Goal: Transaction & Acquisition: Purchase product/service

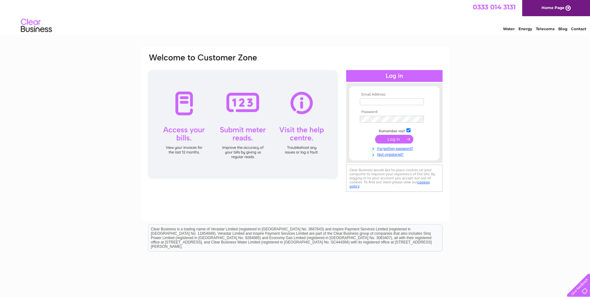
type input "admin@claypenny.co.uk"
click at [388, 137] on input "submit" at bounding box center [394, 139] width 38 height 9
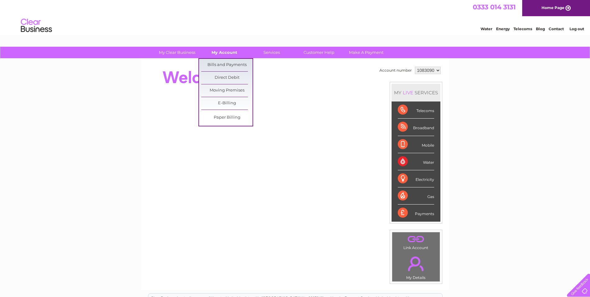
click at [222, 52] on link "My Account" at bounding box center [224, 53] width 51 height 12
click at [218, 63] on link "Bills and Payments" at bounding box center [226, 65] width 51 height 12
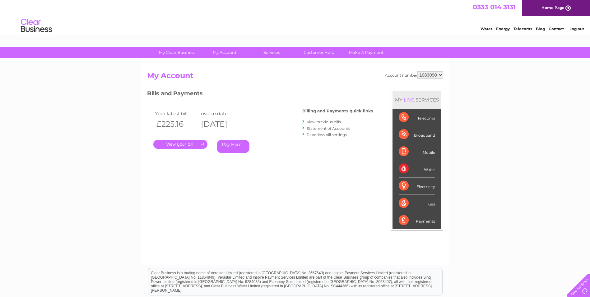
click at [190, 145] on link "." at bounding box center [180, 144] width 54 height 9
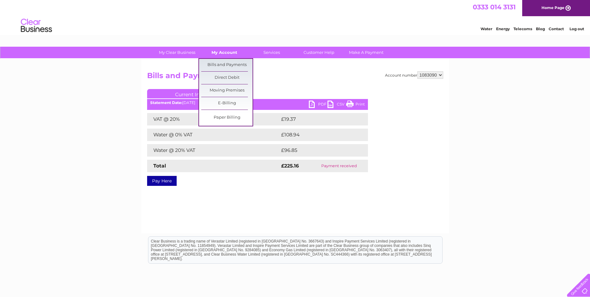
click at [222, 52] on link "My Account" at bounding box center [224, 53] width 51 height 12
click at [219, 63] on link "Bills and Payments" at bounding box center [226, 65] width 51 height 12
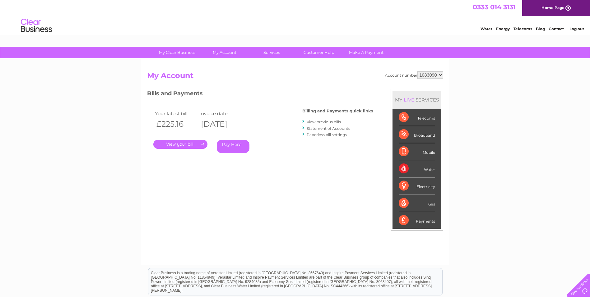
click at [441, 75] on select "1083090 1114394" at bounding box center [431, 74] width 26 height 7
select select "1114394"
click at [418, 71] on select "1083090 1114394" at bounding box center [431, 74] width 26 height 7
click at [182, 144] on link "." at bounding box center [180, 144] width 54 height 9
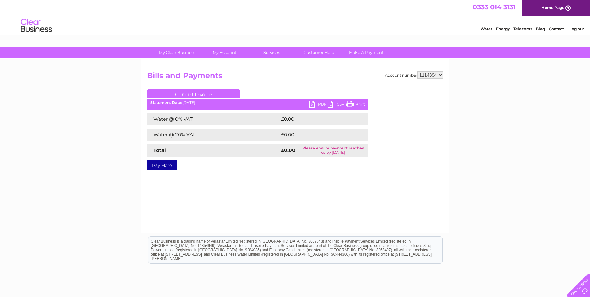
click at [167, 165] on link "Pay Here" at bounding box center [162, 165] width 30 height 10
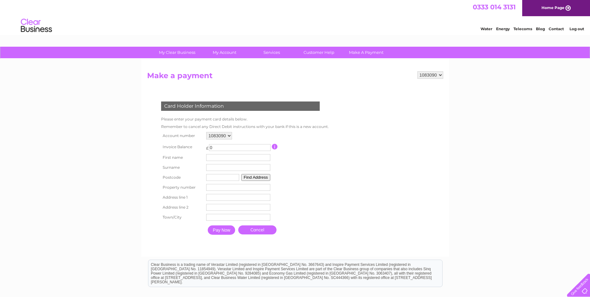
click at [230, 137] on select "1083090 1114394" at bounding box center [219, 135] width 26 height 7
select select "1114394"
click at [206, 132] on select "1083090 1114394" at bounding box center [219, 135] width 26 height 7
click at [257, 232] on link "Cancel" at bounding box center [257, 229] width 38 height 9
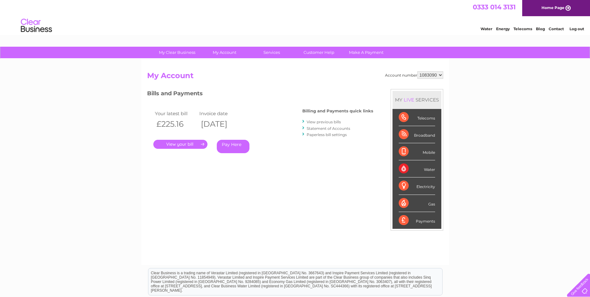
click at [441, 75] on select "1083090 1114394" at bounding box center [431, 74] width 26 height 7
select select "1114394"
click at [418, 71] on select "1083090 1114394" at bounding box center [431, 74] width 26 height 7
click at [195, 144] on link "." at bounding box center [180, 144] width 54 height 9
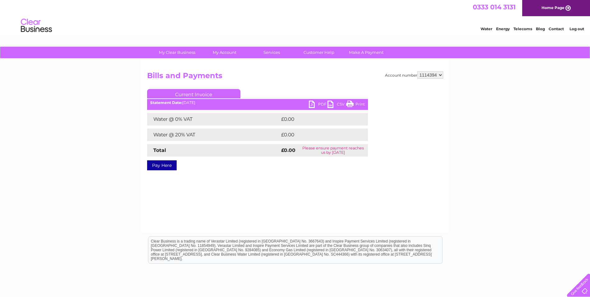
click at [168, 167] on link "Pay Here" at bounding box center [162, 165] width 30 height 10
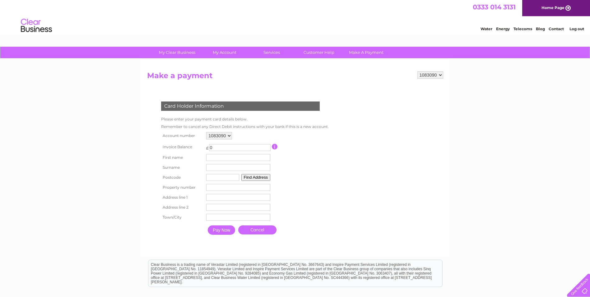
click at [231, 137] on select "1083090 1114394" at bounding box center [219, 135] width 26 height 7
select select "1114394"
click at [206, 132] on select "1083090 1114394" at bounding box center [219, 135] width 26 height 7
click at [441, 75] on select "1083090 1114394" at bounding box center [431, 74] width 26 height 7
click at [418, 71] on select "1083090 1114394" at bounding box center [431, 74] width 26 height 7
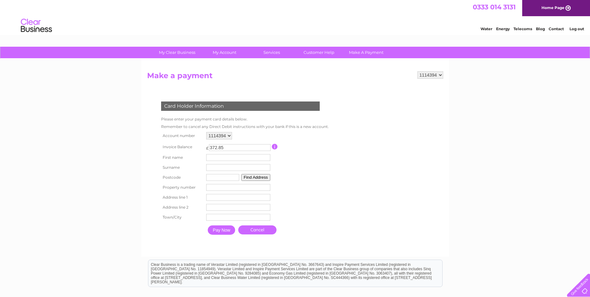
click at [349, 138] on form "1083090 1114394 Make a payment Card Holder Information Please enter your paymen…" at bounding box center [295, 160] width 296 height 179
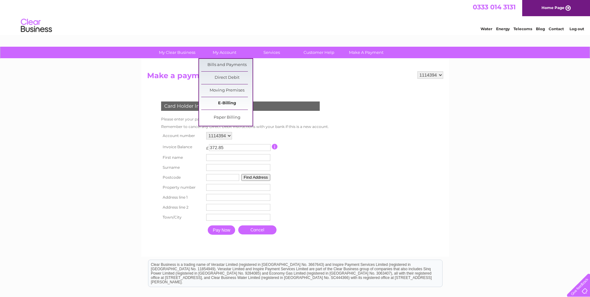
click at [222, 101] on link "E-Billing" at bounding box center [226, 103] width 51 height 12
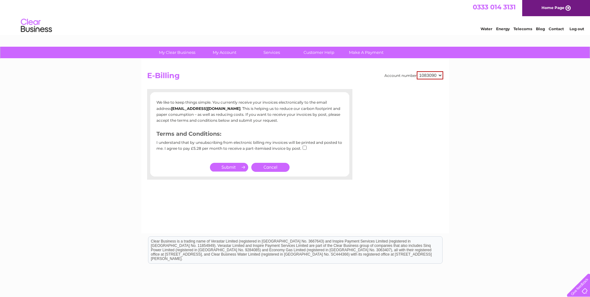
click at [266, 167] on link "Cancel" at bounding box center [270, 167] width 38 height 9
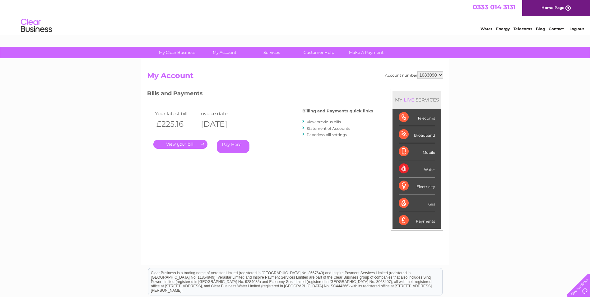
click at [231, 148] on link "Pay Here" at bounding box center [233, 146] width 33 height 13
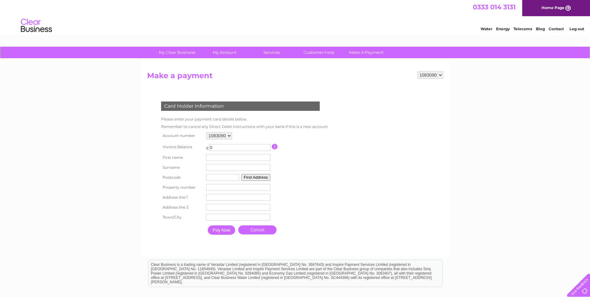
click at [230, 135] on select "1083090 1114394" at bounding box center [219, 135] width 26 height 7
select select "1114394"
click at [206, 132] on select "1083090 1114394" at bounding box center [219, 135] width 26 height 7
